Goal: Contribute content

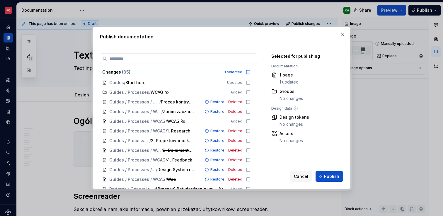
scroll to position [2053, 0]
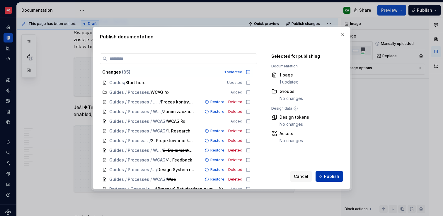
click at [329, 175] on span "Publish" at bounding box center [331, 176] width 15 height 6
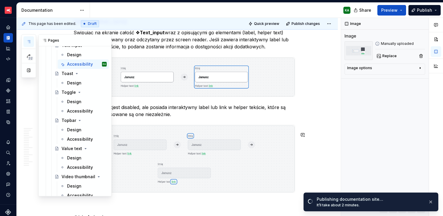
scroll to position [2681, 0]
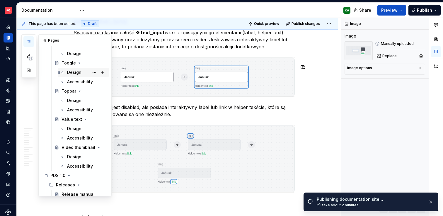
click at [73, 74] on div "Design" at bounding box center [74, 72] width 14 height 6
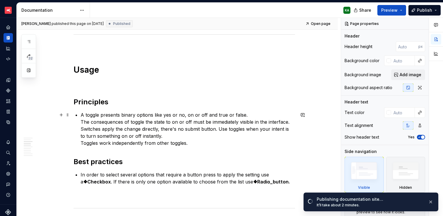
scroll to position [253, 0]
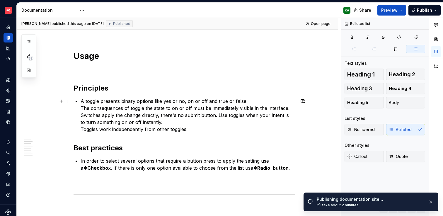
click at [136, 122] on p "A toggle presents binary options like yes or no, on or off and true or false. T…" at bounding box center [188, 114] width 214 height 35
click at [81, 106] on p "A toggle presents binary options like yes or no, on or off and true or false. T…" at bounding box center [188, 114] width 214 height 35
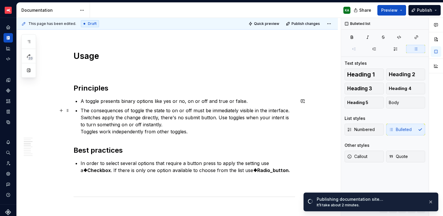
click at [81, 117] on p "The consequences of toggle the state to on or off must be immediately visible i…" at bounding box center [188, 121] width 214 height 28
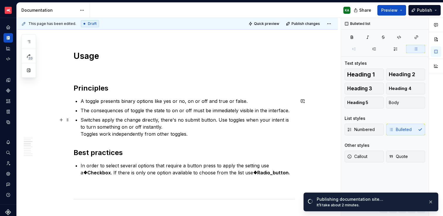
click at [81, 133] on p "Switches apply the change directly, there's no submit button. Use toggles when …" at bounding box center [188, 126] width 214 height 21
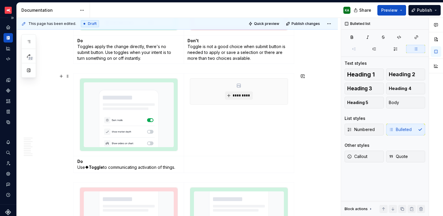
scroll to position [1130, 0]
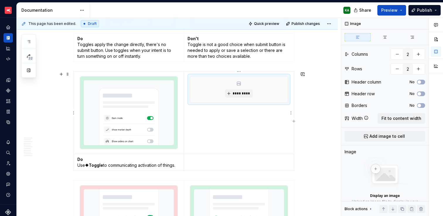
click at [278, 99] on div "*********" at bounding box center [238, 89] width 97 height 26
click at [418, 208] on ul "No internet connection. Reconnect to ensure all of your changes are synced. Suc…" at bounding box center [371, 210] width 144 height 9
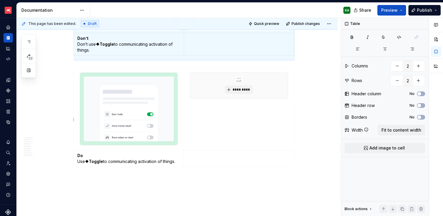
scroll to position [1278, 0]
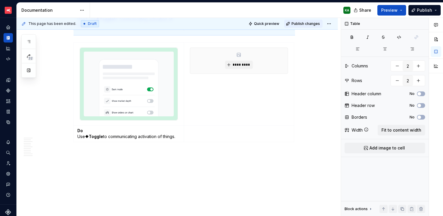
click at [308, 25] on span "Publish changes" at bounding box center [305, 23] width 28 height 5
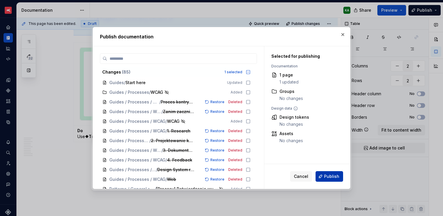
click at [331, 174] on span "Publish" at bounding box center [331, 176] width 15 height 6
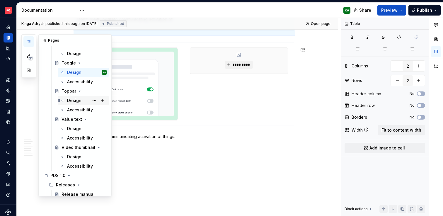
click at [71, 101] on div "Design" at bounding box center [74, 100] width 14 height 6
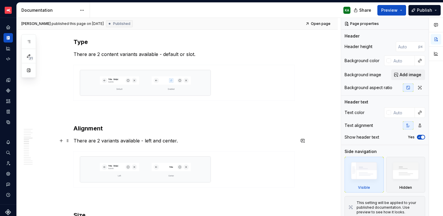
scroll to position [561, 0]
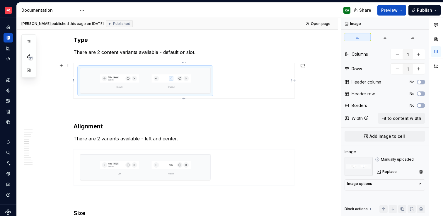
click at [178, 84] on img at bounding box center [145, 80] width 131 height 25
click at [396, 172] on button "Replace" at bounding box center [387, 171] width 24 height 8
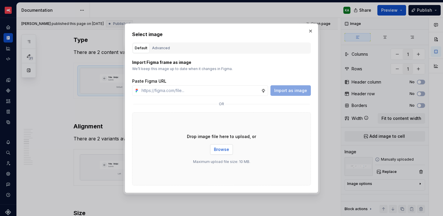
click at [229, 151] on button "Browse" at bounding box center [221, 149] width 23 height 11
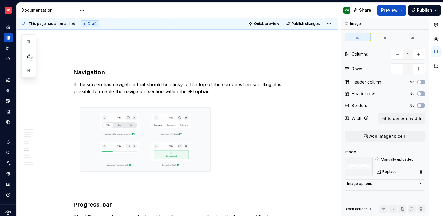
scroll to position [1137, 0]
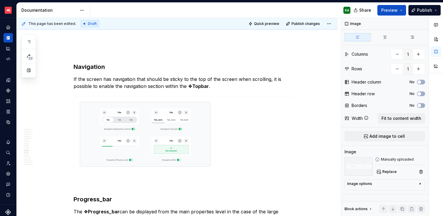
click at [148, 155] on img at bounding box center [145, 134] width 131 height 64
click at [390, 169] on span "Replace" at bounding box center [389, 171] width 14 height 5
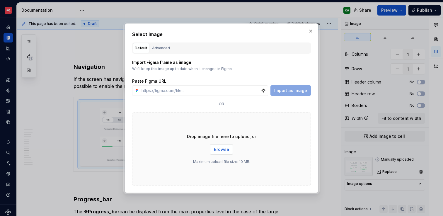
click at [230, 148] on button "Browse" at bounding box center [221, 149] width 23 height 11
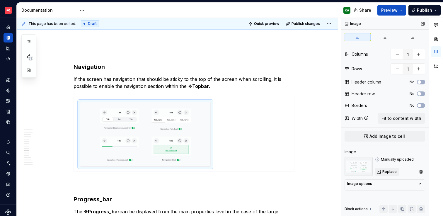
click at [386, 168] on button "Replace" at bounding box center [387, 171] width 24 height 8
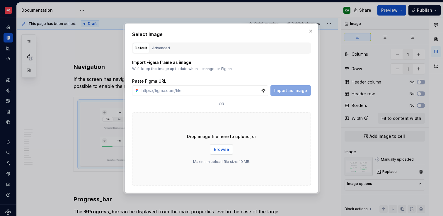
click at [217, 152] on button "Browse" at bounding box center [221, 149] width 23 height 11
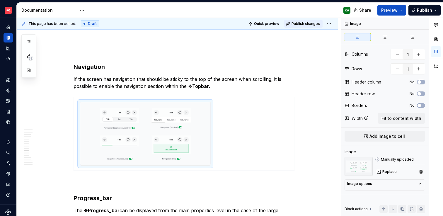
click at [314, 24] on span "Publish changes" at bounding box center [305, 23] width 28 height 5
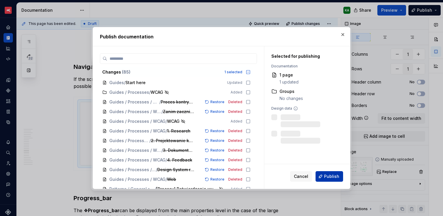
click at [326, 175] on span "Publish" at bounding box center [331, 176] width 15 height 6
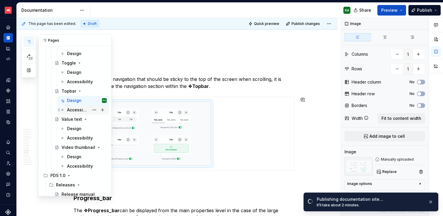
click at [85, 109] on div "Accessibility" at bounding box center [78, 110] width 22 height 6
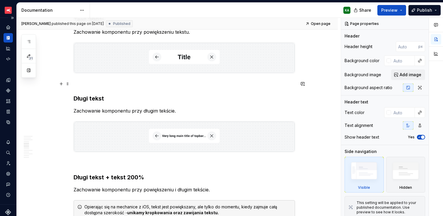
scroll to position [459, 0]
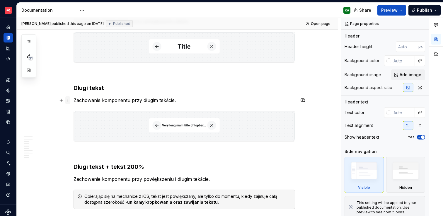
click at [66, 100] on span at bounding box center [67, 100] width 5 height 8
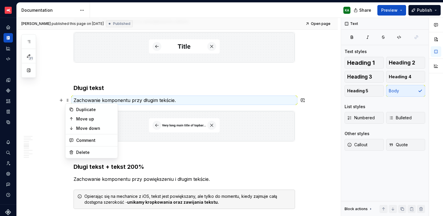
click at [151, 86] on h3 "Długi tekst" at bounding box center [183, 88] width 221 height 8
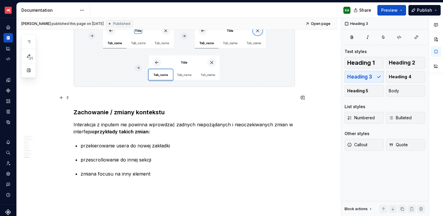
scroll to position [1315, 0]
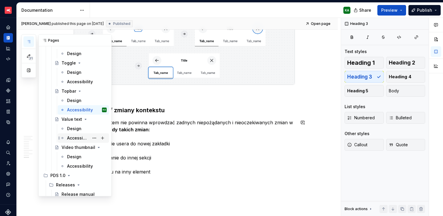
click at [74, 138] on div "Accessibility" at bounding box center [78, 138] width 22 height 6
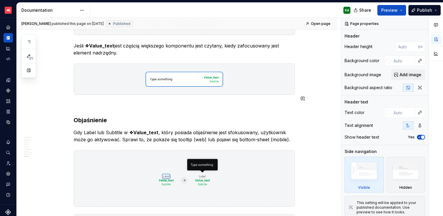
scroll to position [1255, 0]
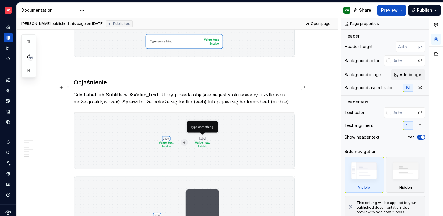
click at [170, 91] on p "Gdy Label lub Subtitle w ❖ Value_text , który posiada objaśnienie jest sfokusow…" at bounding box center [183, 98] width 221 height 14
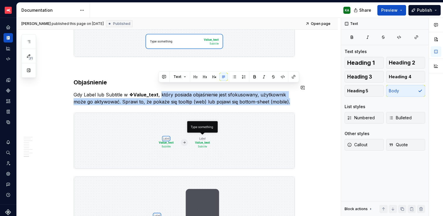
drag, startPoint x: 158, startPoint y: 86, endPoint x: 322, endPoint y: 105, distance: 164.7
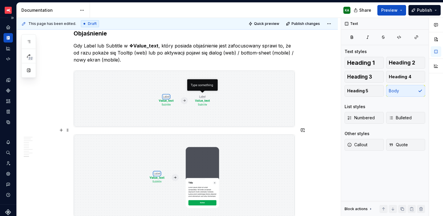
scroll to position [1305, 0]
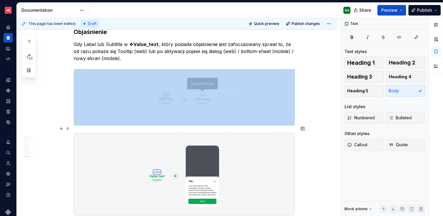
click at [249, 160] on img at bounding box center [184, 174] width 221 height 82
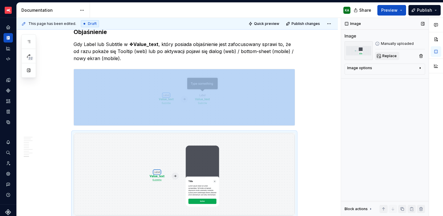
click at [392, 57] on span "Replace" at bounding box center [389, 56] width 14 height 5
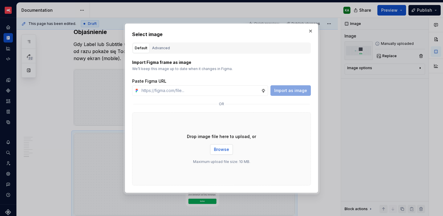
click at [227, 148] on span "Browse" at bounding box center [221, 149] width 15 height 6
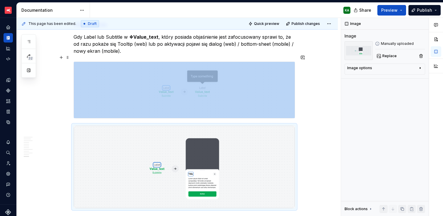
scroll to position [1369, 0]
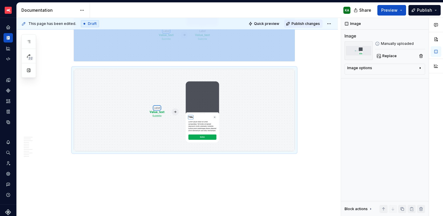
click at [298, 23] on span "Publish changes" at bounding box center [305, 23] width 28 height 5
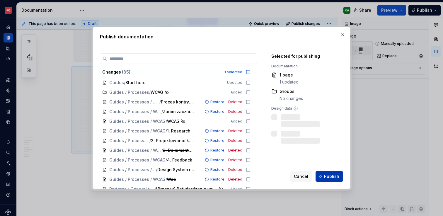
click at [325, 179] on span "Publish" at bounding box center [331, 176] width 15 height 6
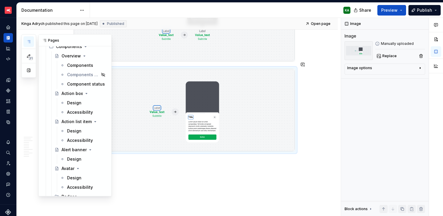
scroll to position [1012, 0]
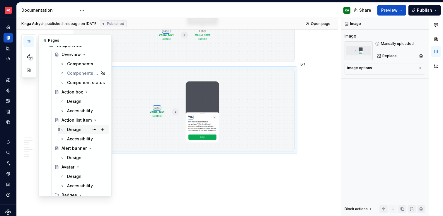
click at [74, 128] on div "Design" at bounding box center [74, 129] width 14 height 6
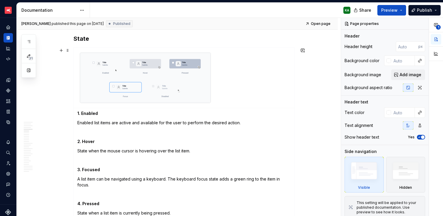
scroll to position [455, 0]
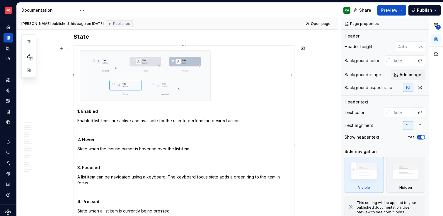
click at [204, 97] on img at bounding box center [145, 76] width 131 height 50
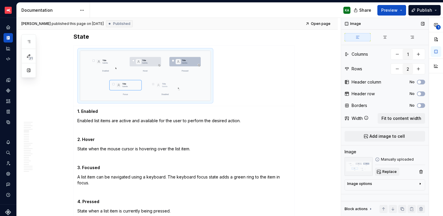
click at [389, 171] on span "Replace" at bounding box center [389, 171] width 14 height 5
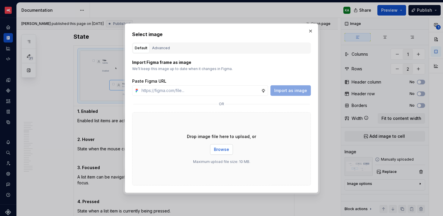
click at [223, 148] on span "Browse" at bounding box center [221, 149] width 15 height 6
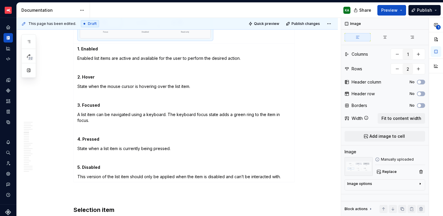
scroll to position [516, 0]
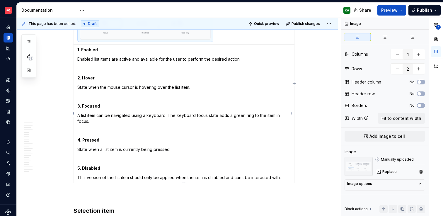
type textarea "*"
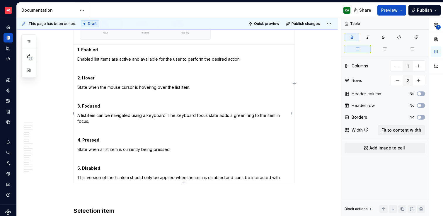
click at [80, 140] on strong "4. Pressed" at bounding box center [88, 139] width 22 height 5
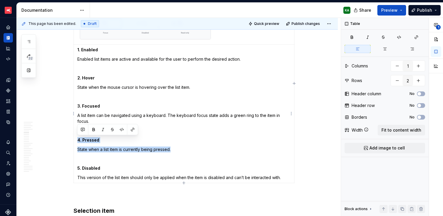
drag, startPoint x: 107, startPoint y: 140, endPoint x: 179, endPoint y: 150, distance: 73.6
click at [179, 150] on td "1. Enabled Enabled list items are active and available for the user to perform …" at bounding box center [184, 114] width 220 height 138
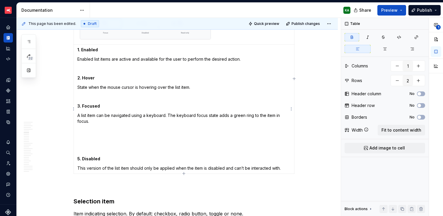
click at [77, 106] on strong "3. Focused" at bounding box center [88, 105] width 23 height 5
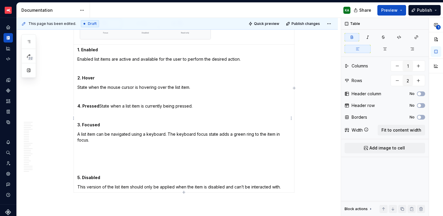
click at [99, 104] on p "4. Pressed State when a list item is currently being pressed." at bounding box center [183, 106] width 213 height 6
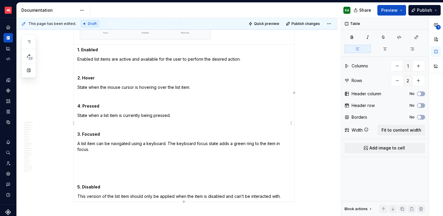
click at [82, 169] on p at bounding box center [183, 168] width 213 height 6
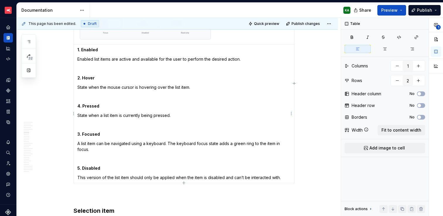
click at [83, 160] on p at bounding box center [183, 159] width 213 height 6
click at [286, 176] on p "This version of the list item should only be applied when the item is disabled …" at bounding box center [183, 178] width 213 height 6
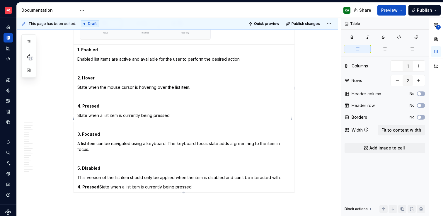
click at [99, 187] on p "4. Pressed State when a list item is currently being pressed." at bounding box center [183, 187] width 213 height 6
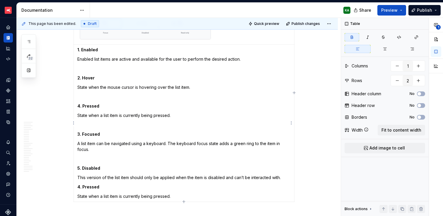
click at [78, 186] on strong "4. Pressed" at bounding box center [88, 186] width 22 height 5
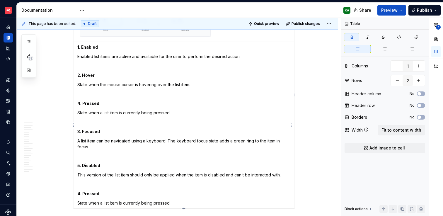
click at [79, 100] on p "4. Pressed" at bounding box center [183, 103] width 213 height 6
click at [79, 131] on strong "3. Focused" at bounding box center [88, 131] width 23 height 5
click at [79, 195] on strong "4. Pressed" at bounding box center [88, 193] width 22 height 5
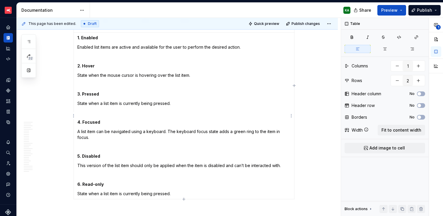
click at [113, 193] on p "State when a list item is currently being pressed." at bounding box center [183, 194] width 213 height 6
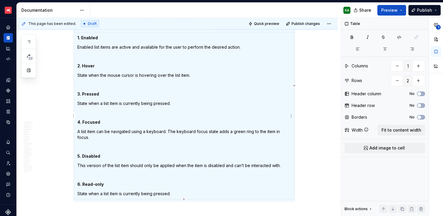
click at [113, 193] on p "State when a list item is currently being pressed." at bounding box center [183, 194] width 213 height 6
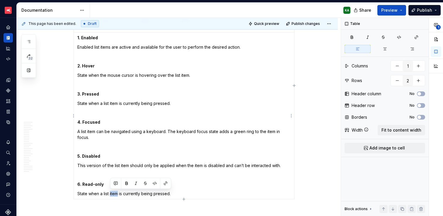
click at [113, 193] on p "State when a list item is currently being pressed." at bounding box center [183, 194] width 213 height 6
click at [123, 193] on p "State when a list item is currently being pressed." at bounding box center [183, 194] width 213 height 6
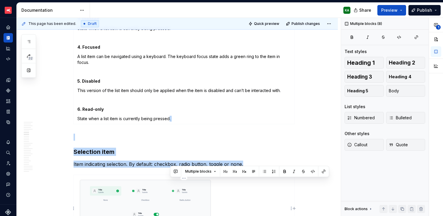
scroll to position [765, 0]
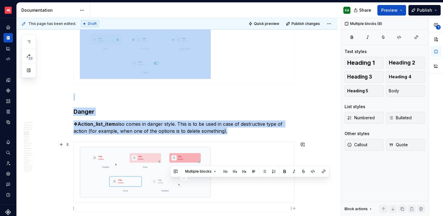
drag, startPoint x: 169, startPoint y: 193, endPoint x: 102, endPoint y: 180, distance: 67.9
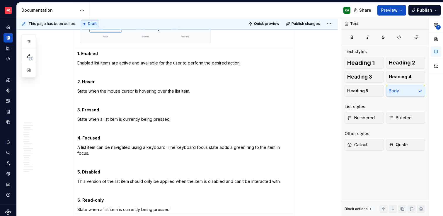
scroll to position [567, 0]
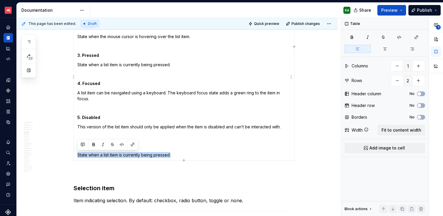
drag, startPoint x: 78, startPoint y: 155, endPoint x: 190, endPoint y: 154, distance: 112.2
click at [190, 154] on p "State when a list item is currently being pressed." at bounding box center [183, 155] width 213 height 6
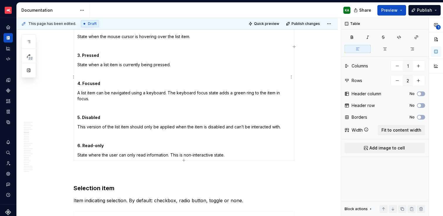
click at [111, 158] on td "1. Enabled Enabled list items are active and available for the user to perform …" at bounding box center [184, 77] width 220 height 167
click at [11, 17] on button "Expand sidebar" at bounding box center [12, 18] width 8 height 8
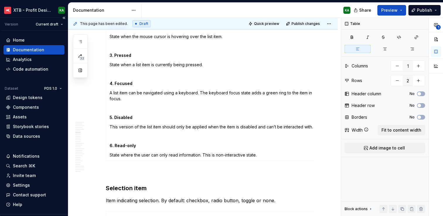
scroll to position [572, 0]
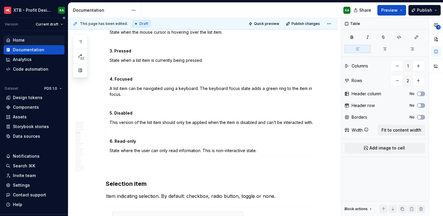
click at [22, 40] on div "Home" at bounding box center [19, 40] width 12 height 6
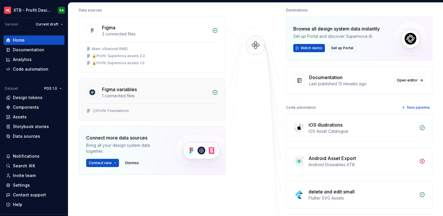
scroll to position [39, 0]
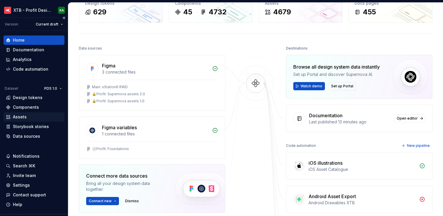
click at [22, 116] on div "Assets" at bounding box center [20, 117] width 14 height 6
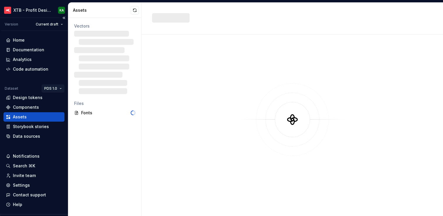
click at [56, 89] on html "XTB - Profit Design System KA Version Current draft Home Documentation Analytic…" at bounding box center [221, 108] width 443 height 216
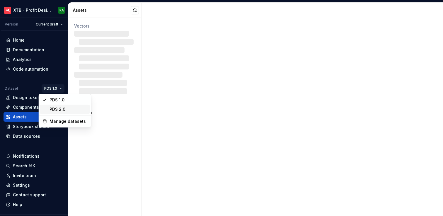
click at [59, 106] on div "PDS 2.0" at bounding box center [65, 109] width 50 height 9
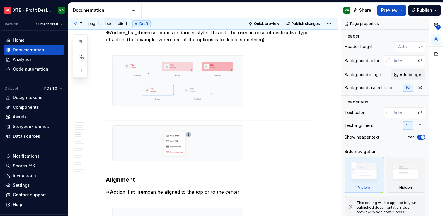
scroll to position [853, 0]
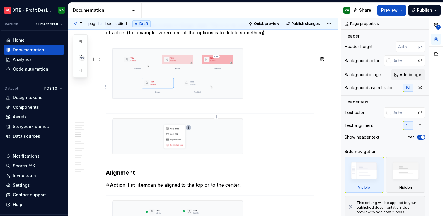
click at [220, 98] on img at bounding box center [177, 73] width 131 height 50
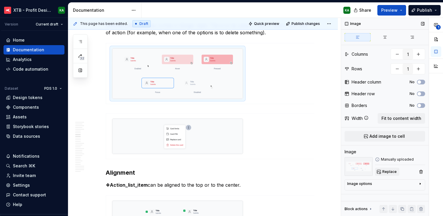
click at [386, 172] on span "Replace" at bounding box center [389, 171] width 14 height 5
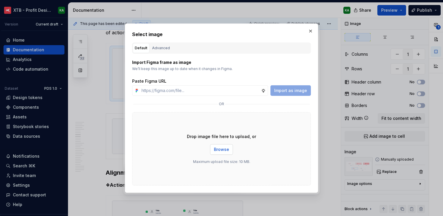
click at [219, 148] on span "Browse" at bounding box center [221, 149] width 15 height 6
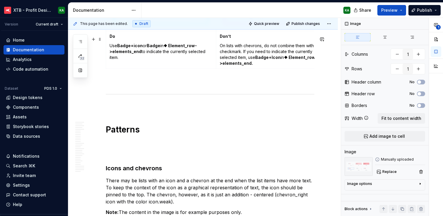
scroll to position [3250, 0]
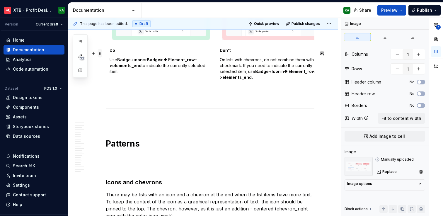
click at [101, 53] on span at bounding box center [99, 53] width 5 height 8
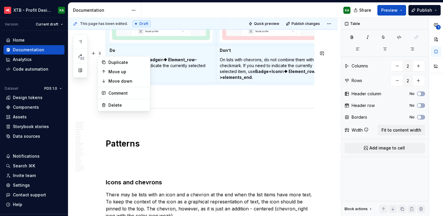
click at [107, 45] on td at bounding box center [161, 4] width 110 height 83
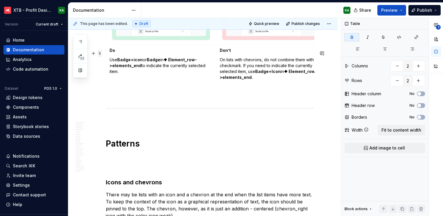
click at [100, 54] on span at bounding box center [99, 53] width 5 height 8
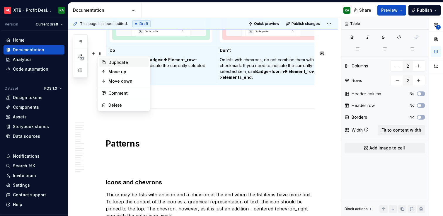
click at [114, 61] on div "Duplicate" at bounding box center [127, 62] width 38 height 6
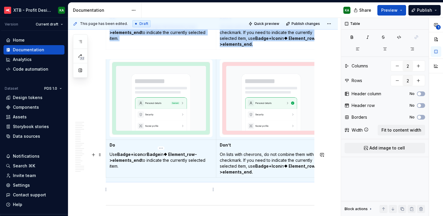
scroll to position [3376, 0]
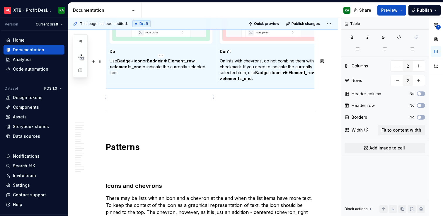
click at [160, 41] on img at bounding box center [160, 5] width 97 height 72
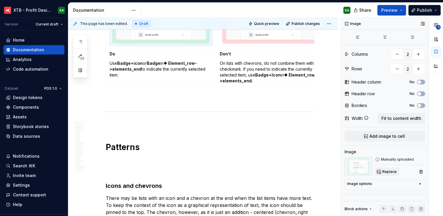
click at [392, 172] on span "Replace" at bounding box center [389, 171] width 14 height 5
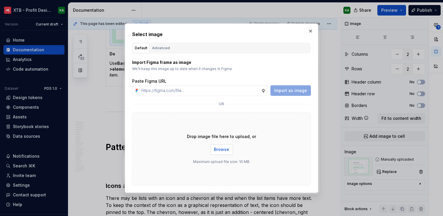
click at [217, 150] on span "Browse" at bounding box center [221, 149] width 15 height 6
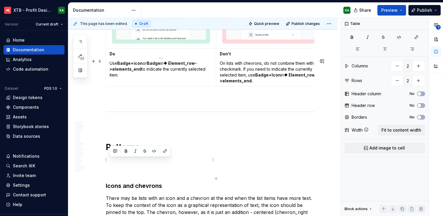
drag, startPoint x: 122, startPoint y: 167, endPoint x: 106, endPoint y: 154, distance: 20.2
click at [106, 86] on td "Do Use Badge+icon or Badge in ❖ Element_row->elements_end to indicate the curre…" at bounding box center [161, 68] width 110 height 38
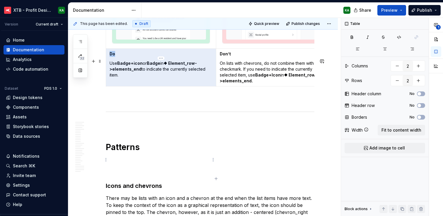
click at [115, 78] on p "Use Badge+icon or Badge in ❖ Element_row->elements_end to indicate the currentl…" at bounding box center [161, 69] width 103 height 18
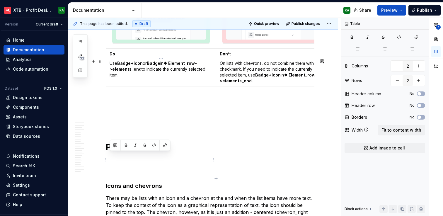
drag, startPoint x: 110, startPoint y: 155, endPoint x: 122, endPoint y: 166, distance: 16.2
click at [122, 78] on p "Use Badge+icon or Badge in ❖ Element_row->elements_end to indicate the currentl…" at bounding box center [161, 69] width 103 height 18
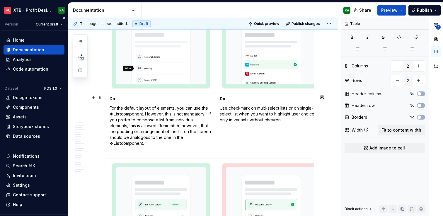
scroll to position [3050, 0]
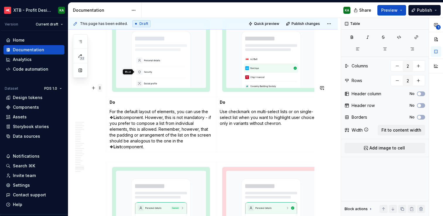
click at [99, 87] on span at bounding box center [99, 88] width 5 height 8
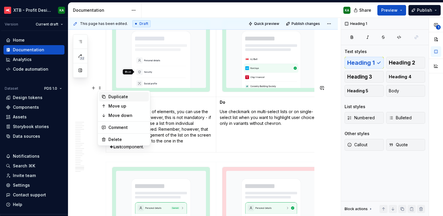
click at [116, 97] on div "Duplicate" at bounding box center [127, 97] width 38 height 6
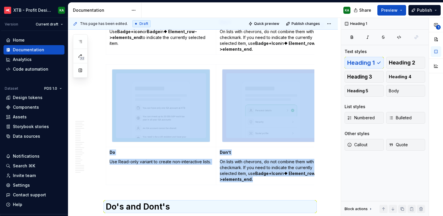
scroll to position [3401, 0]
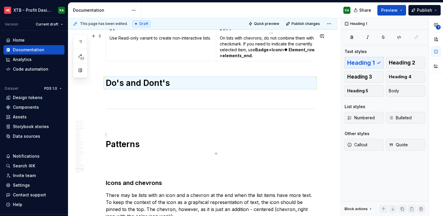
click at [241, 32] on p "Don’t" at bounding box center [271, 29] width 103 height 6
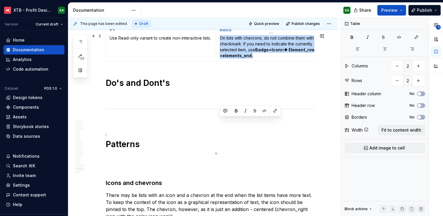
drag, startPoint x: 254, startPoint y: 149, endPoint x: 217, endPoint y: 122, distance: 45.5
click at [217, 61] on td "Don’t On lists with chevrons, do not combine them with a checkmark. If you need…" at bounding box center [271, 42] width 110 height 38
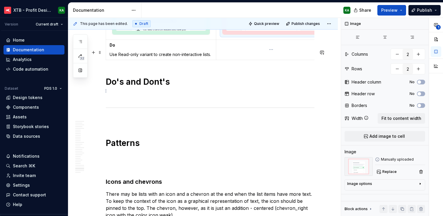
scroll to position [3385, 0]
click at [422, 171] on button "button" at bounding box center [421, 171] width 8 height 8
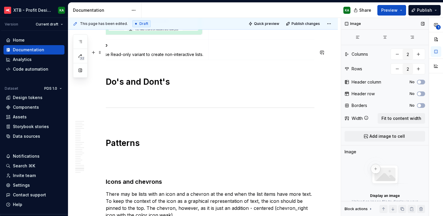
type textarea "*"
click at [156, 87] on h1 "Do's and Dont's" at bounding box center [210, 81] width 208 height 11
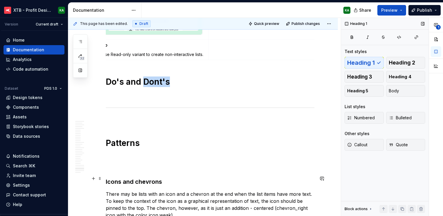
click at [156, 87] on h1 "Do's and Dont's" at bounding box center [210, 81] width 208 height 11
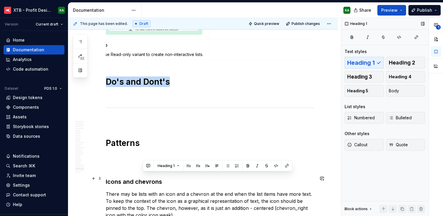
click at [156, 87] on h1 "Do's and Dont's" at bounding box center [210, 81] width 208 height 11
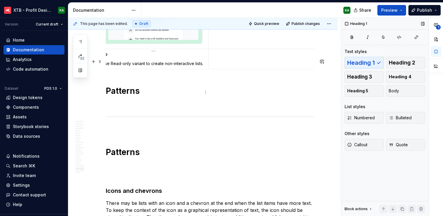
scroll to position [3375, 0]
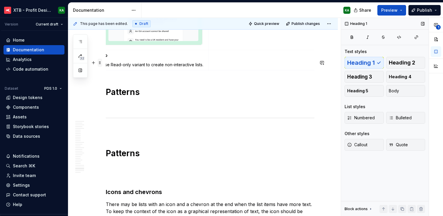
click at [100, 64] on span at bounding box center [99, 63] width 5 height 8
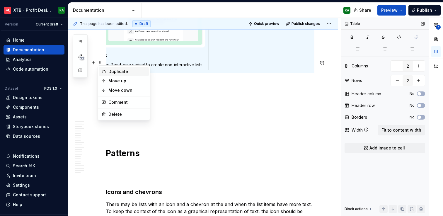
click at [116, 72] on div "Duplicate" at bounding box center [127, 72] width 38 height 6
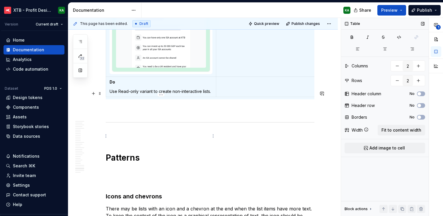
scroll to position [3474, 0]
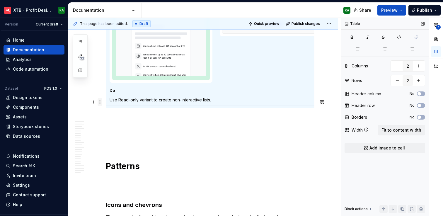
click at [100, 103] on span at bounding box center [99, 102] width 5 height 8
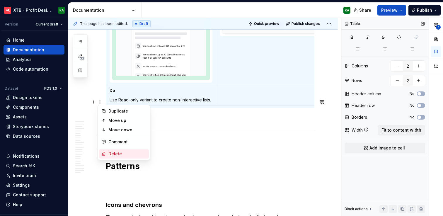
click at [116, 153] on div "Delete" at bounding box center [127, 154] width 38 height 6
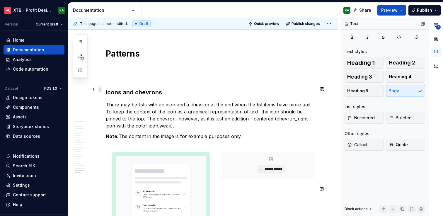
click at [100, 89] on span at bounding box center [99, 89] width 5 height 8
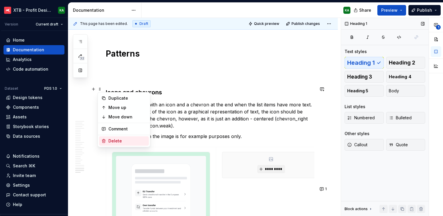
click at [114, 140] on div "Delete" at bounding box center [127, 141] width 38 height 6
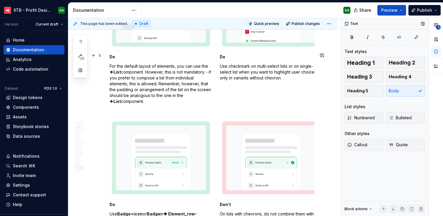
scroll to position [3288, 0]
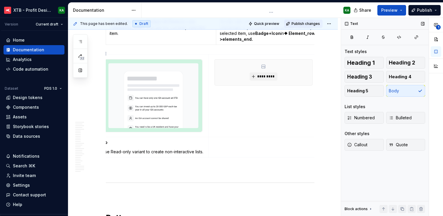
click at [299, 22] on span "Publish changes" at bounding box center [305, 23] width 28 height 5
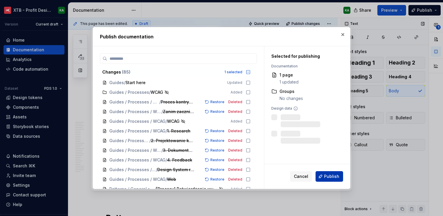
click at [320, 177] on button "Publish" at bounding box center [329, 176] width 28 height 11
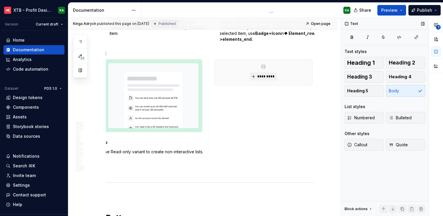
type textarea "*"
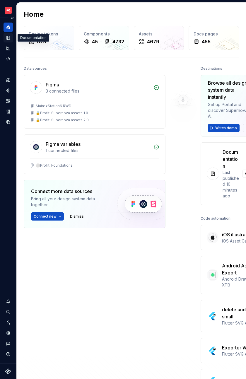
click at [9, 39] on icon "Documentation" at bounding box center [8, 38] width 3 height 4
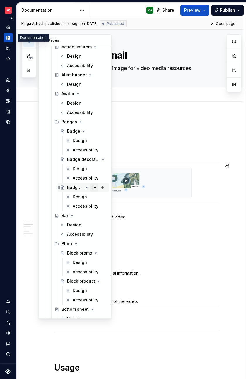
scroll to position [988, 0]
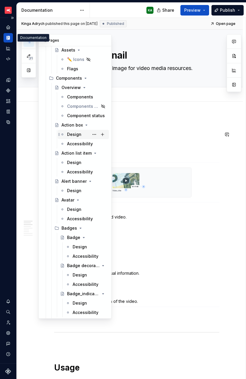
click at [73, 134] on div "Design" at bounding box center [74, 134] width 14 height 6
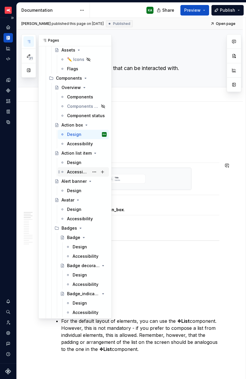
click at [80, 172] on div "Accessibility" at bounding box center [78, 172] width 22 height 6
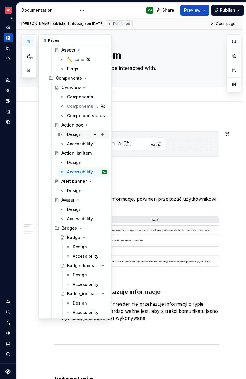
click at [73, 136] on div "Design" at bounding box center [74, 134] width 14 height 6
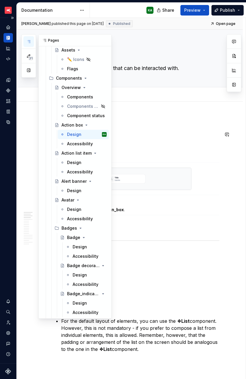
type textarea "*"
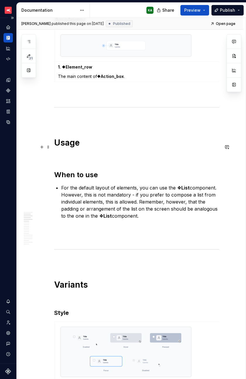
scroll to position [134, 0]
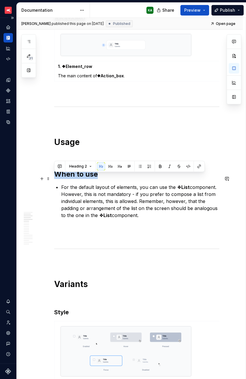
drag, startPoint x: 96, startPoint y: 178, endPoint x: 56, endPoint y: 177, distance: 40.7
click at [56, 177] on h2 "When to use" at bounding box center [136, 174] width 165 height 9
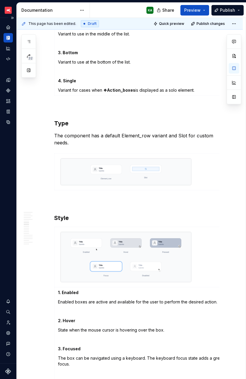
scroll to position [562, 0]
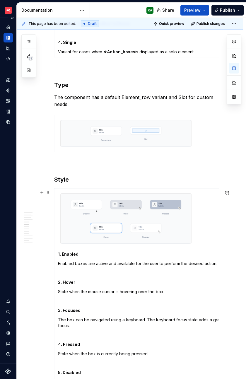
click at [60, 184] on h3 "Style" at bounding box center [136, 179] width 165 height 8
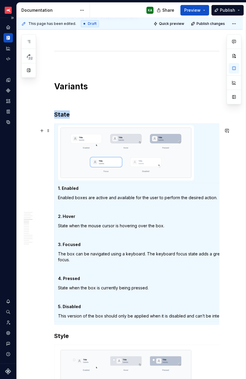
scroll to position [2, 0]
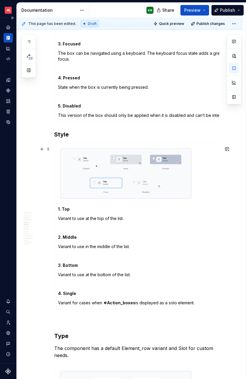
scroll to position [538, 0]
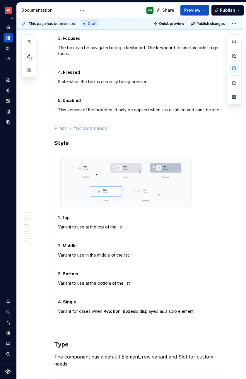
click at [141, 200] on img at bounding box center [126, 182] width 131 height 50
click at [232, 98] on button "button" at bounding box center [234, 97] width 11 height 11
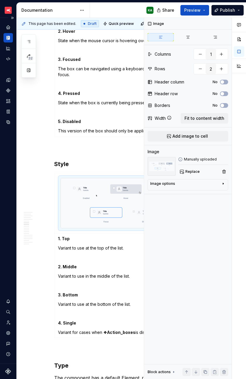
scroll to position [552, 0]
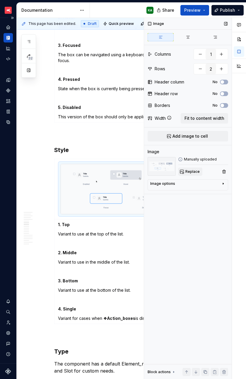
click at [192, 170] on span "Replace" at bounding box center [192, 171] width 14 height 5
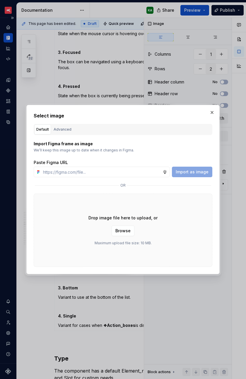
scroll to position [560, 0]
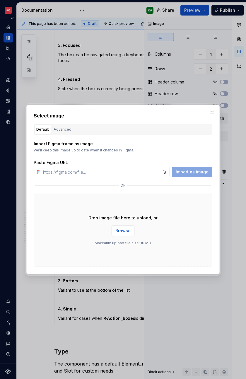
click at [127, 231] on span "Browse" at bounding box center [122, 231] width 15 height 6
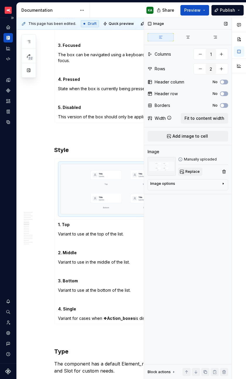
scroll to position [560, 28]
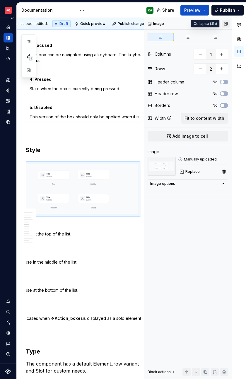
click at [225, 25] on button "button" at bounding box center [226, 24] width 8 height 8
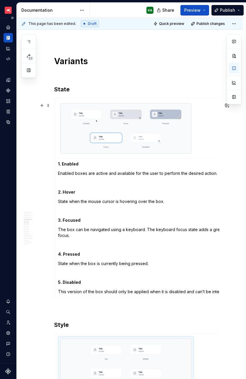
scroll to position [336, 0]
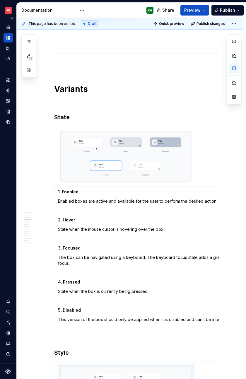
click at [95, 155] on img at bounding box center [126, 156] width 131 height 50
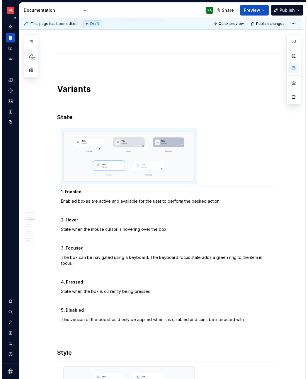
scroll to position [317, 0]
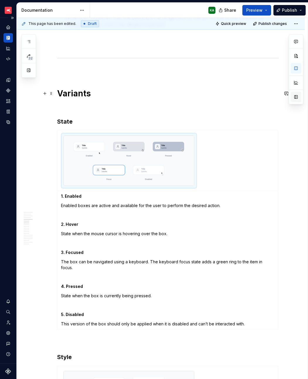
click at [246, 98] on button "button" at bounding box center [295, 97] width 11 height 11
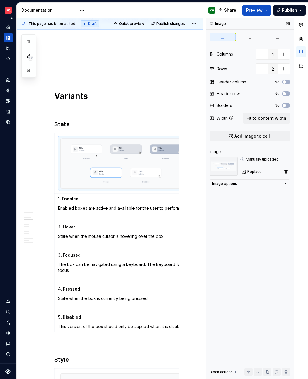
scroll to position [343, 0]
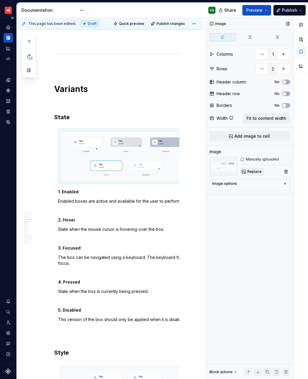
click at [246, 172] on span "Replace" at bounding box center [254, 171] width 14 height 5
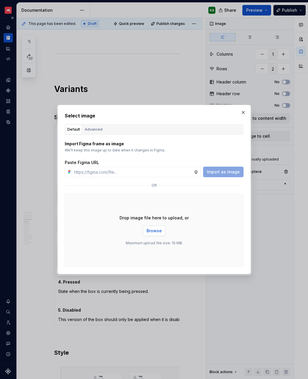
click at [154, 233] on span "Browse" at bounding box center [153, 231] width 15 height 6
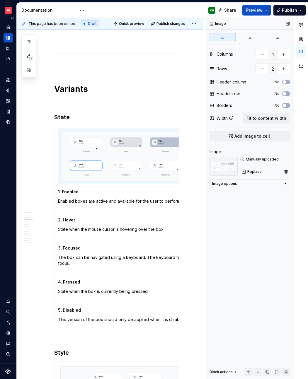
scroll to position [0, 14]
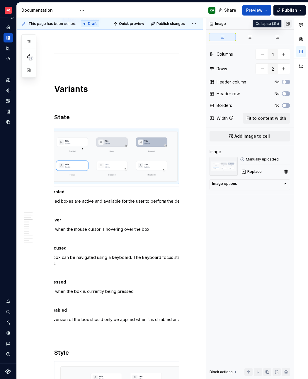
click at [246, 23] on button "button" at bounding box center [287, 24] width 8 height 8
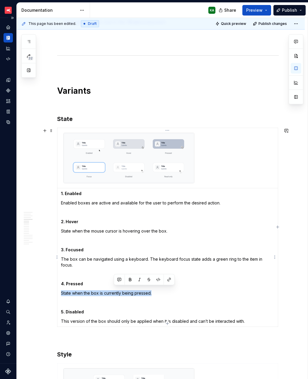
scroll to position [317, 0]
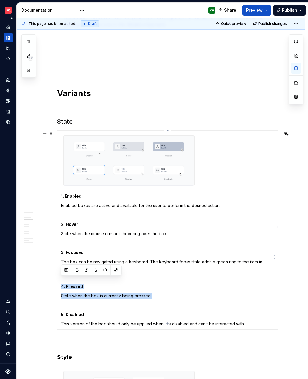
drag, startPoint x: 152, startPoint y: 291, endPoint x: 57, endPoint y: 280, distance: 95.5
click at [57, 280] on td "1. Enabled Enabled boxes are active and available for the user to perform the d…" at bounding box center [167, 260] width 220 height 138
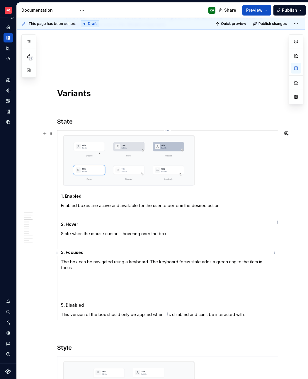
click at [69, 247] on td "1. Enabled Enabled boxes are active and available for the user to perform the d…" at bounding box center [167, 255] width 220 height 129
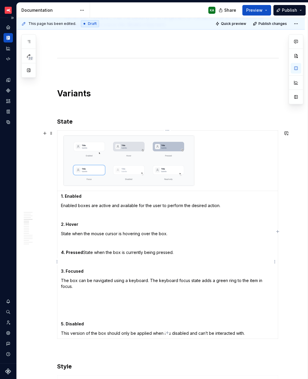
click at [81, 251] on strong "4. Pressed" at bounding box center [72, 252] width 22 height 5
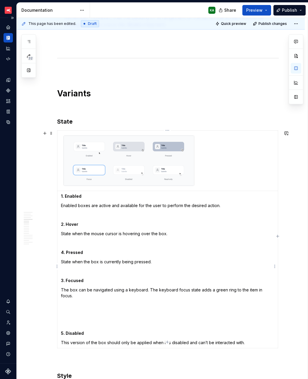
click at [71, 302] on p at bounding box center [167, 305] width 213 height 6
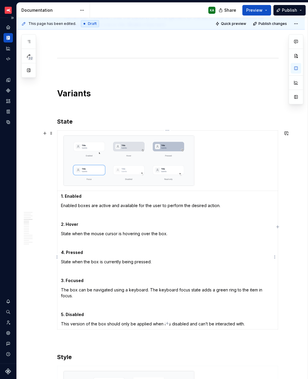
click at [63, 251] on strong "4. Pressed" at bounding box center [72, 252] width 22 height 5
click at [63, 280] on strong "3. Focused" at bounding box center [72, 280] width 23 height 5
click at [246, 321] on p "This version of the box should only be applied when it is disabled and can’t be…" at bounding box center [167, 324] width 213 height 6
click at [83, 340] on p "4. Pressed State when the box is currently being pressed." at bounding box center [167, 343] width 213 height 6
click at [83, 340] on p "4. Pressed" at bounding box center [167, 343] width 213 height 6
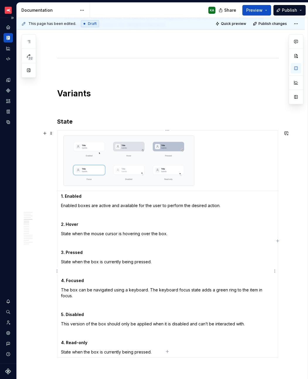
click at [63, 340] on strong "4. Read-only" at bounding box center [74, 342] width 26 height 5
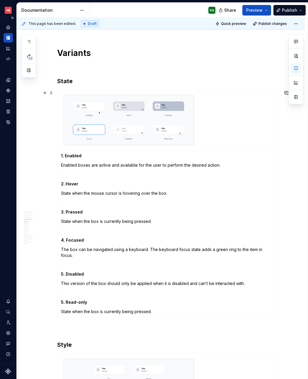
scroll to position [369, 0]
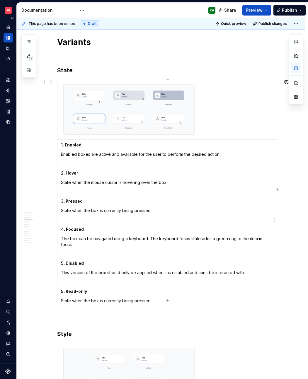
click at [149, 298] on p "State when the box is currently being pressed." at bounding box center [167, 301] width 213 height 6
click at [63, 289] on strong "5. Read-only" at bounding box center [74, 291] width 26 height 5
click at [94, 298] on p "State when the box is currently being pressed." at bounding box center [167, 301] width 213 height 6
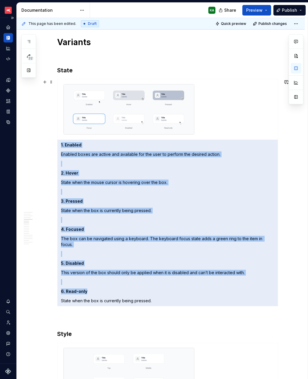
drag, startPoint x: 152, startPoint y: 295, endPoint x: 51, endPoint y: 298, distance: 101.4
click at [60, 295] on td "1. Enabled Enabled boxes are active and available for the user to perform the d…" at bounding box center [167, 223] width 220 height 167
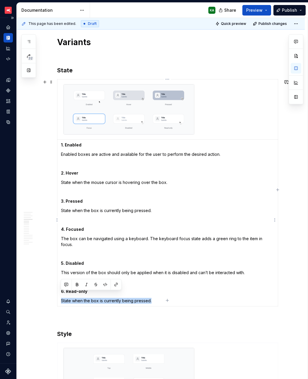
drag, startPoint x: 61, startPoint y: 295, endPoint x: 150, endPoint y: 296, distance: 89.3
click at [150, 298] on p "State when the box is currently being pressed." at bounding box center [167, 301] width 213 height 6
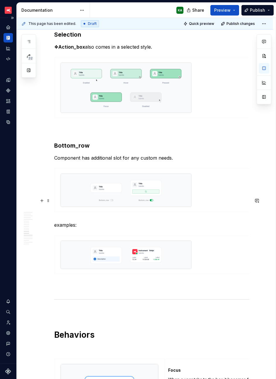
scroll to position [1319, 0]
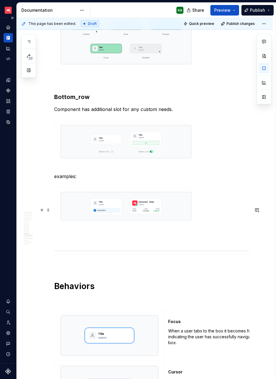
click at [56, 180] on p "examples:" at bounding box center [151, 176] width 195 height 7
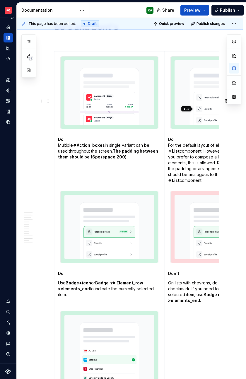
scroll to position [1971, 0]
click at [205, 23] on span "Publish changes" at bounding box center [210, 23] width 28 height 5
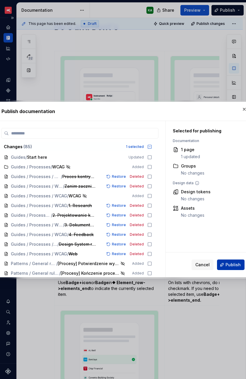
click at [227, 263] on span "Publish" at bounding box center [232, 265] width 15 height 6
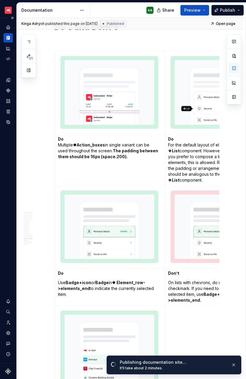
type textarea "*"
